Goal: Information Seeking & Learning: Learn about a topic

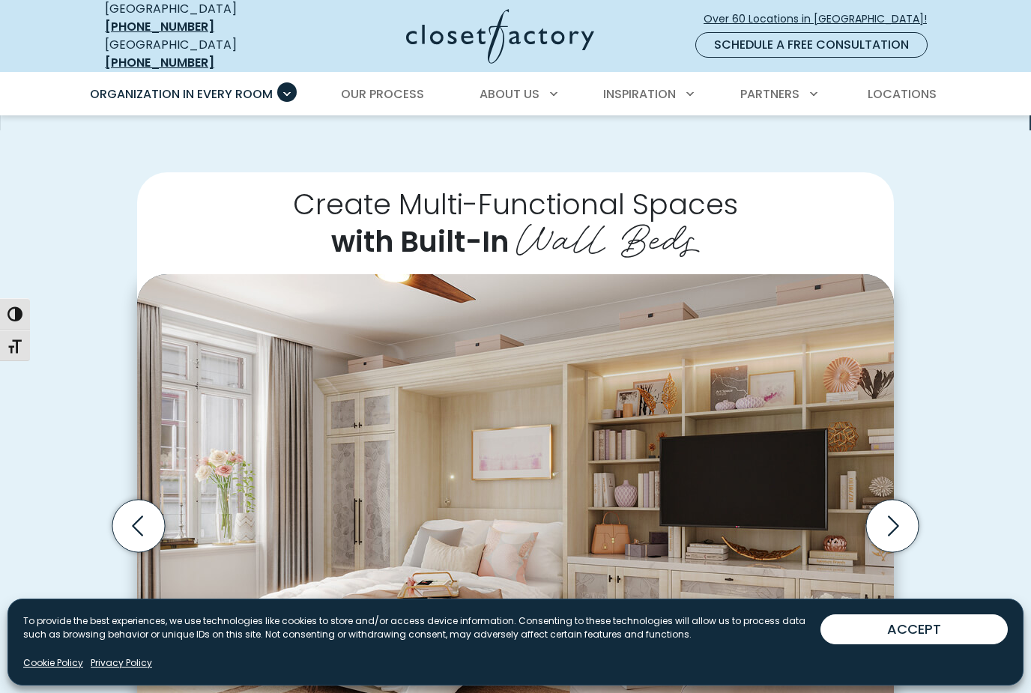
scroll to position [405, 0]
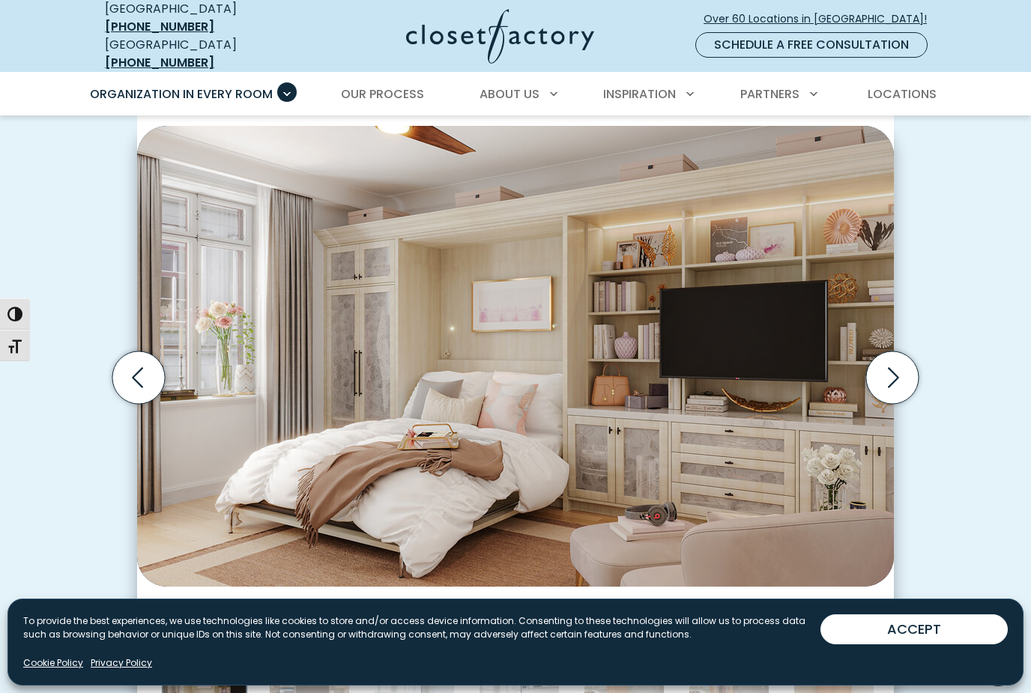
click at [962, 533] on div "Create Multi-Functional Spaces with Built-In Wall Beds Wall bed built into shak…" at bounding box center [515, 390] width 1031 height 817
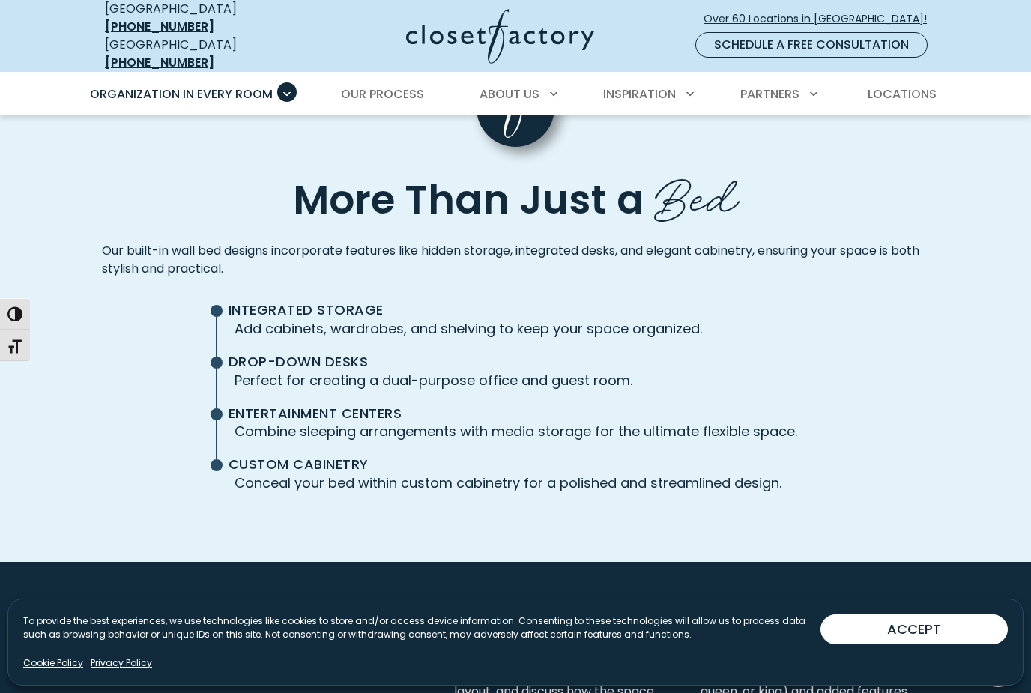
scroll to position [3234, 0]
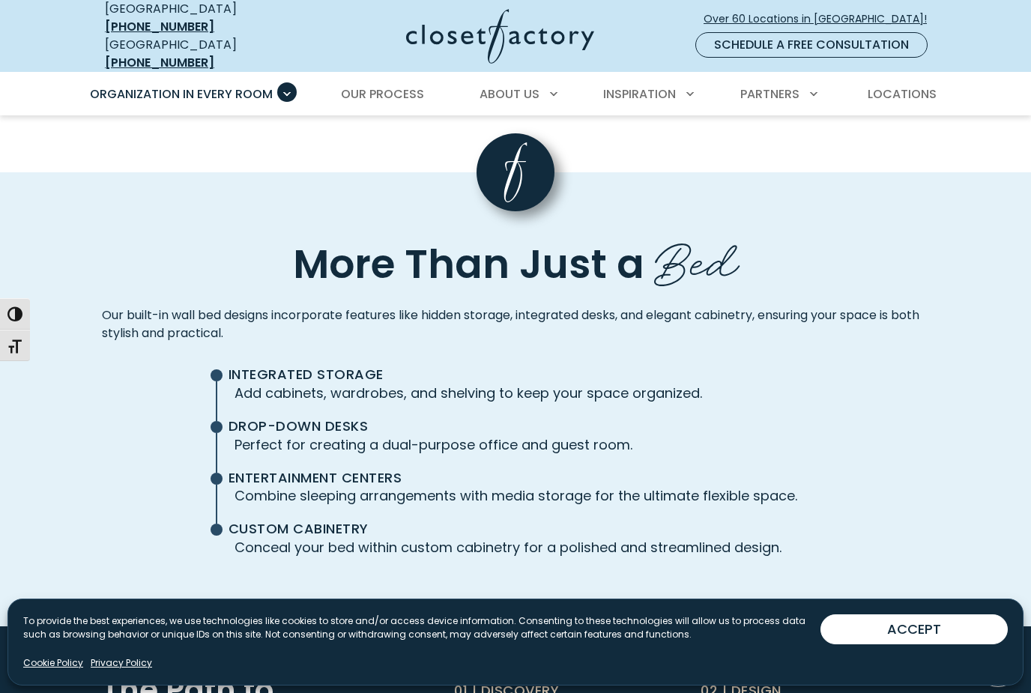
click at [587, 438] on li "Drop-Down Desks Perfect for creating a dual-purpose office and guest room." at bounding box center [515, 444] width 563 height 52
click at [545, 435] on p "Perfect for creating a dual-purpose office and guest room." at bounding box center [515, 445] width 563 height 20
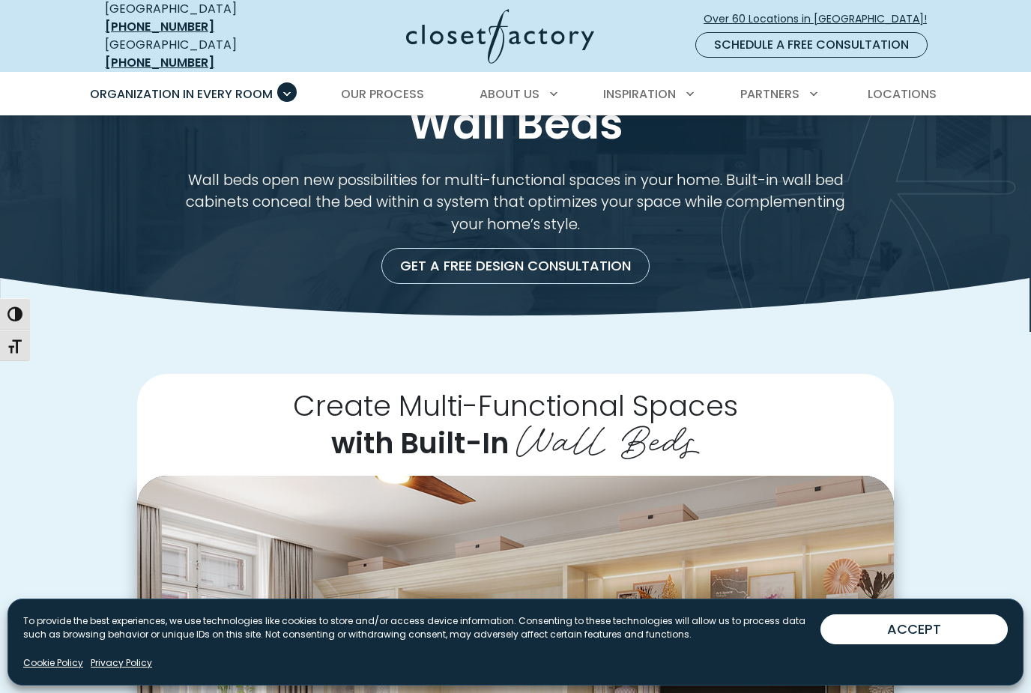
scroll to position [0, 0]
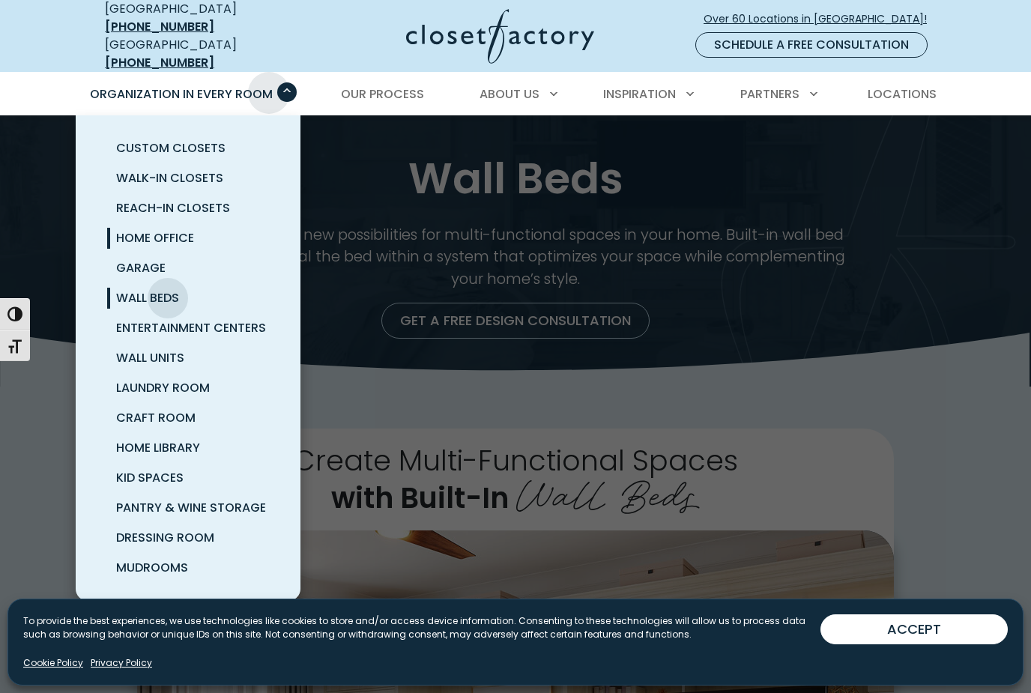
click at [128, 237] on link "Home Office" at bounding box center [206, 238] width 225 height 30
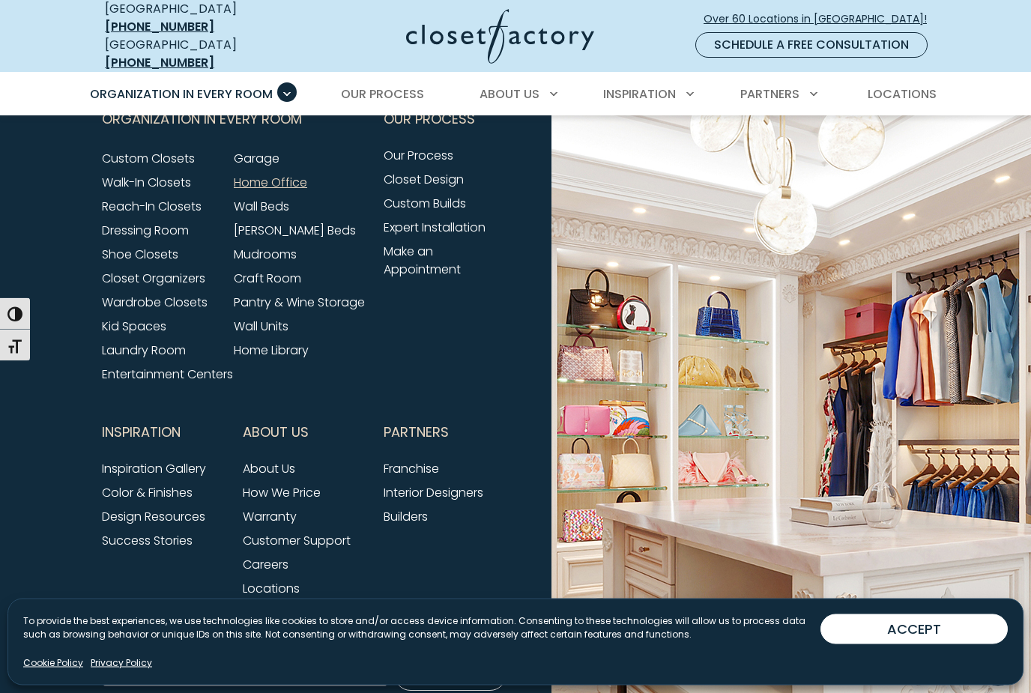
scroll to position [4816, 0]
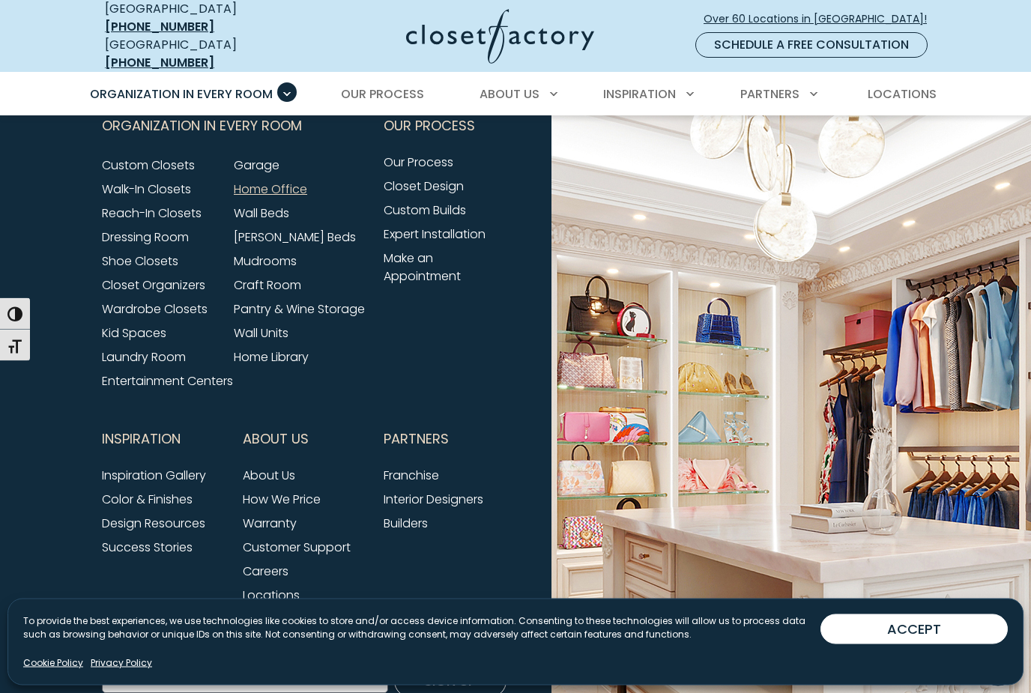
click at [993, 473] on img at bounding box center [772, 452] width 515 height 794
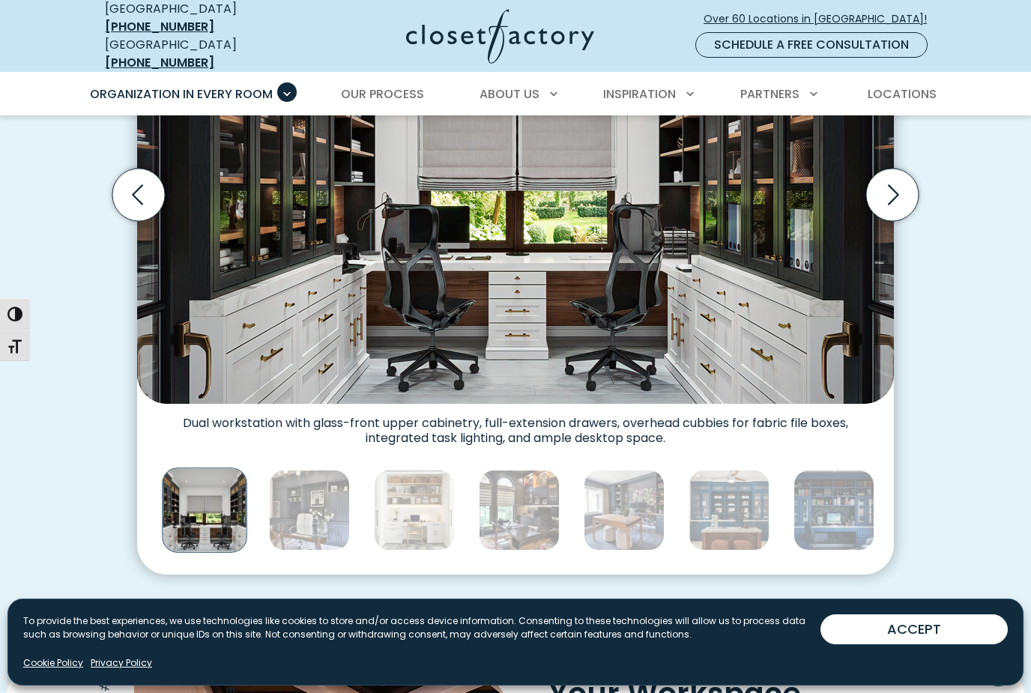
scroll to position [447, 0]
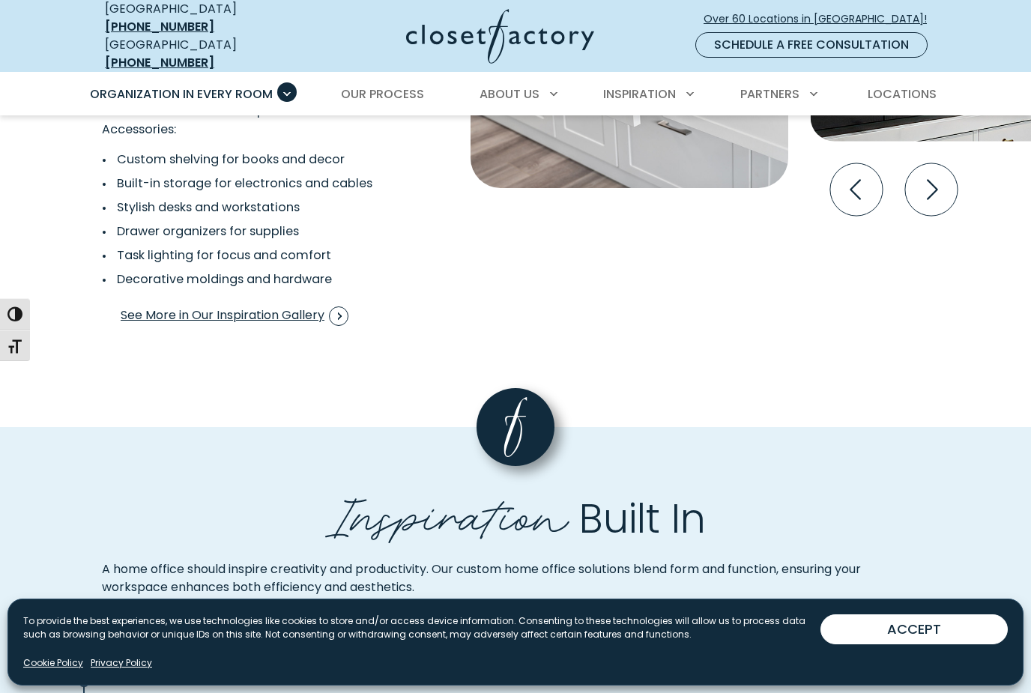
click at [882, 644] on button "ACCEPT" at bounding box center [913, 629] width 187 height 30
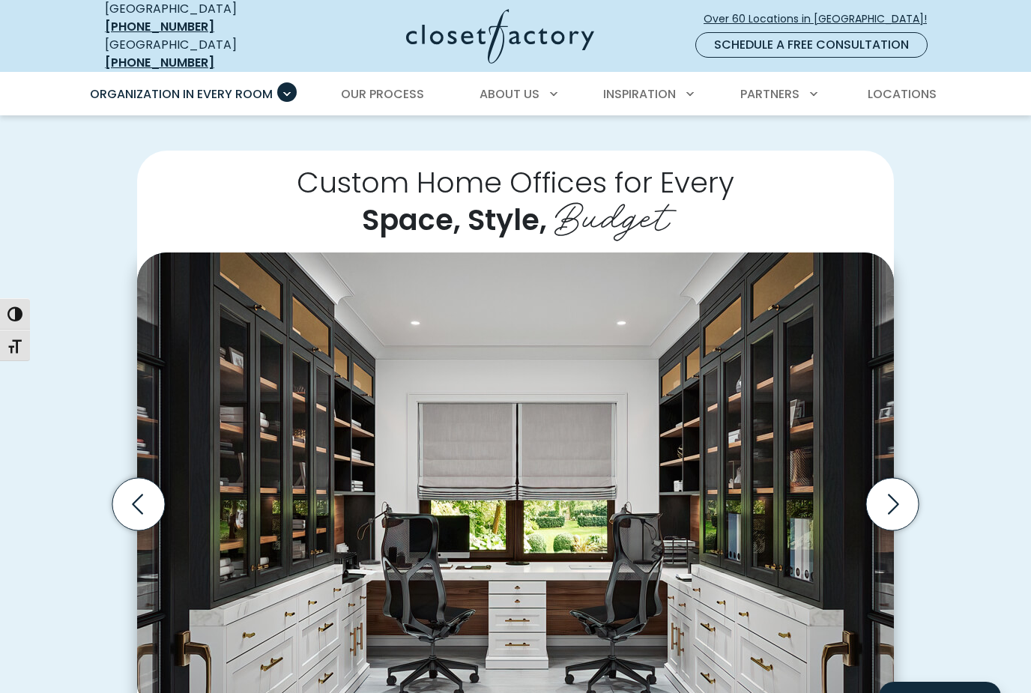
scroll to position [277, 0]
